Goal: Find specific page/section: Find specific page/section

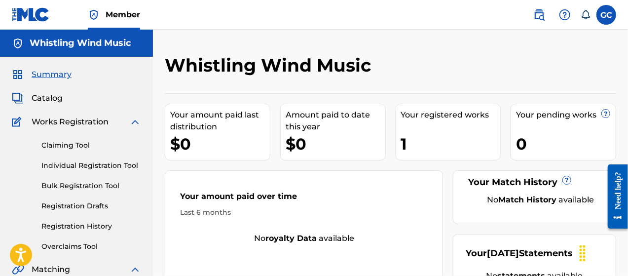
click at [41, 95] on span "Catalog" at bounding box center [47, 98] width 31 height 12
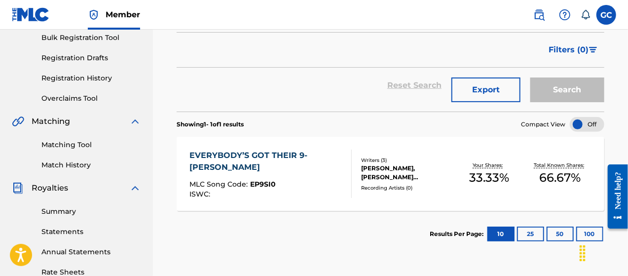
scroll to position [197, 0]
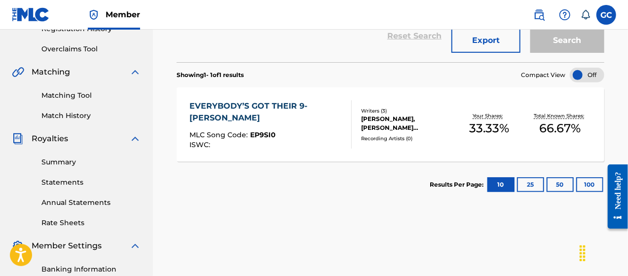
click at [294, 128] on div "EVERYBODY’S GOT THEIR 9-[PERSON_NAME] MLC Song Code : EP9SI0 ISWC :" at bounding box center [267, 124] width 154 height 48
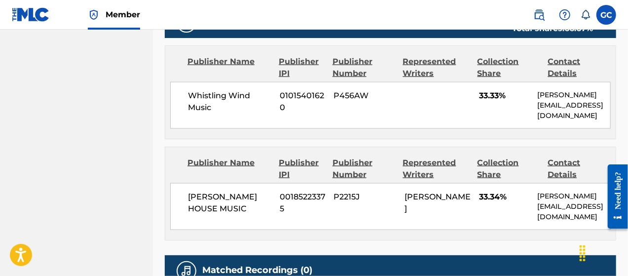
scroll to position [679, 0]
